Goal: Transaction & Acquisition: Subscribe to service/newsletter

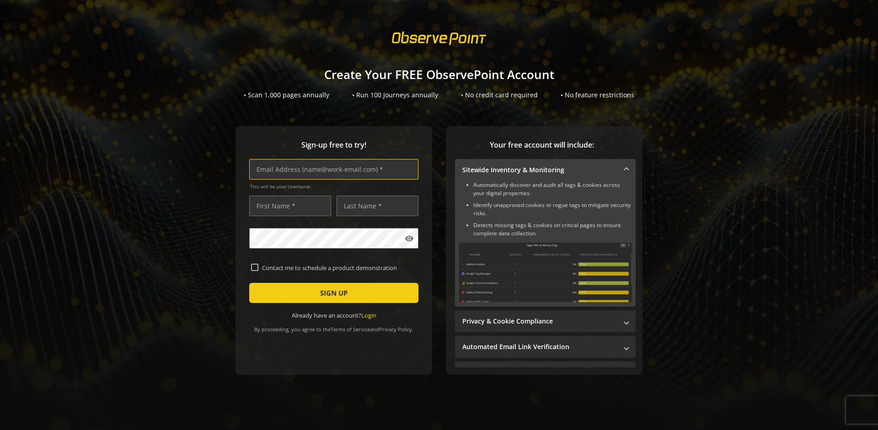
click at [332, 169] on input "text" at bounding box center [333, 169] width 169 height 21
type input "[EMAIL_ADDRESS][DOMAIN_NAME]"
click at [288, 206] on input "text" at bounding box center [290, 206] width 82 height 21
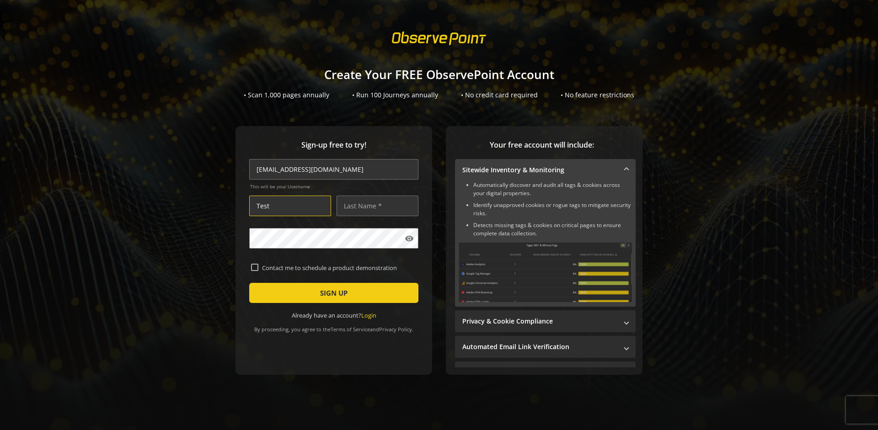
type input "Test"
click at [375, 206] on input "text" at bounding box center [378, 206] width 82 height 21
type input "Test"
click at [332, 293] on span "SIGN UP" at bounding box center [333, 293] width 27 height 16
